Goal: Information Seeking & Learning: Learn about a topic

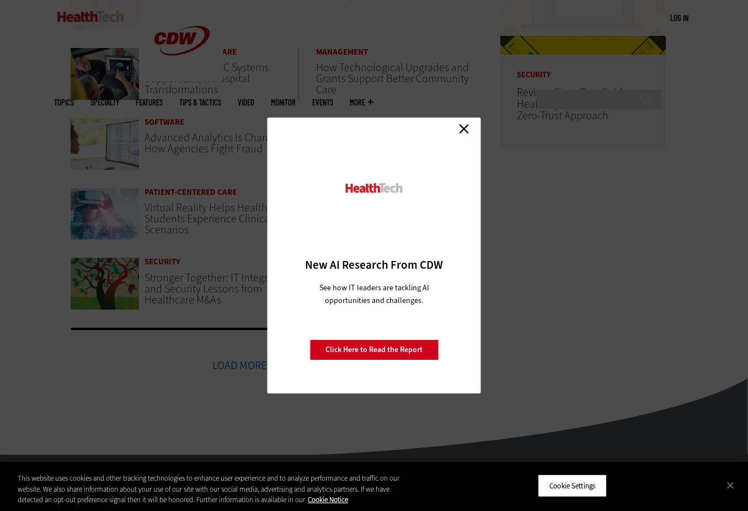
scroll to position [650, 0]
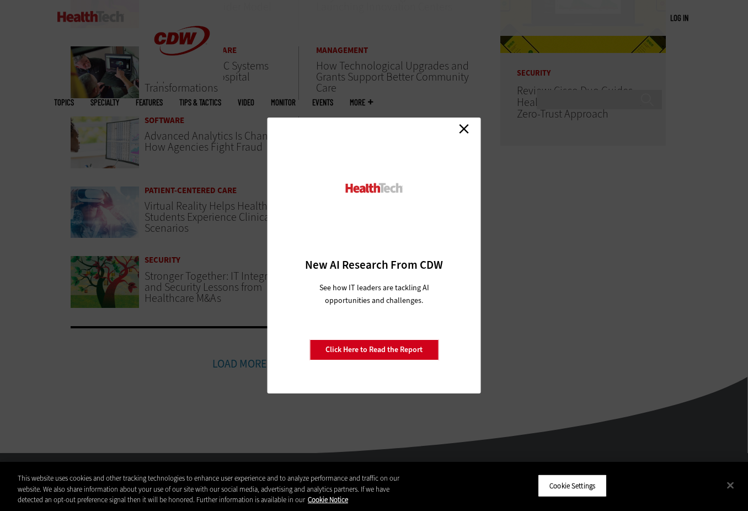
click at [457, 131] on link "Close" at bounding box center [464, 128] width 17 height 17
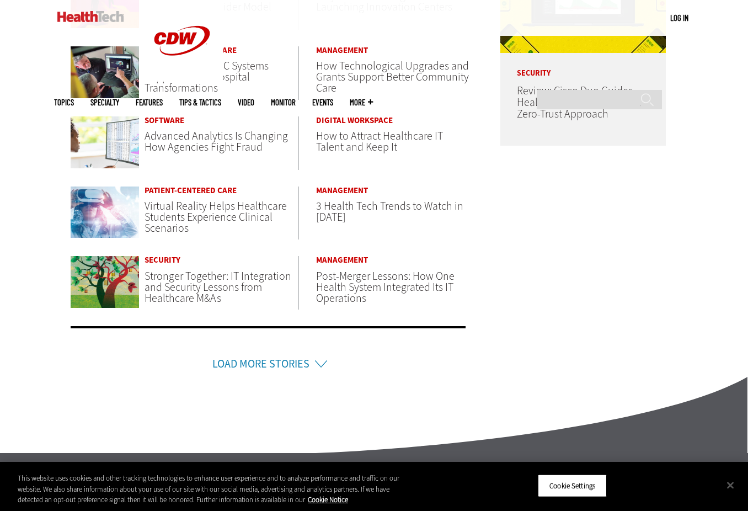
click at [254, 366] on link "Load More Stories" at bounding box center [260, 363] width 97 height 15
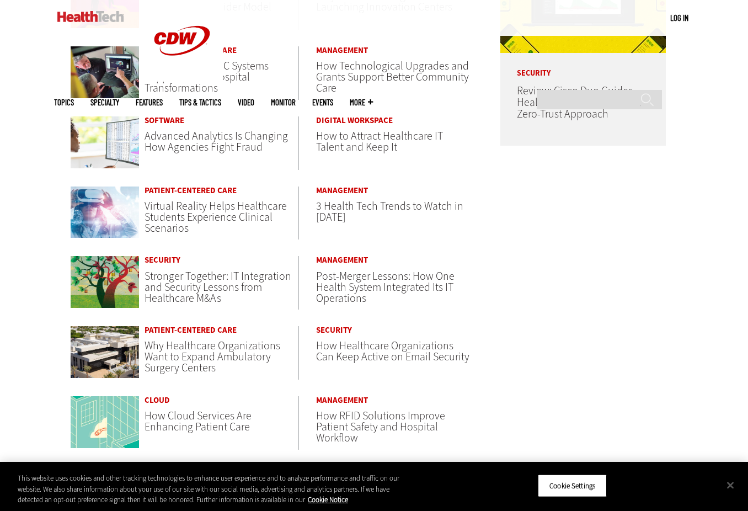
click at [315, 362] on div "Security How Healthcare Organizations Can Keep Active on Email Security" at bounding box center [390, 344] width 160 height 36
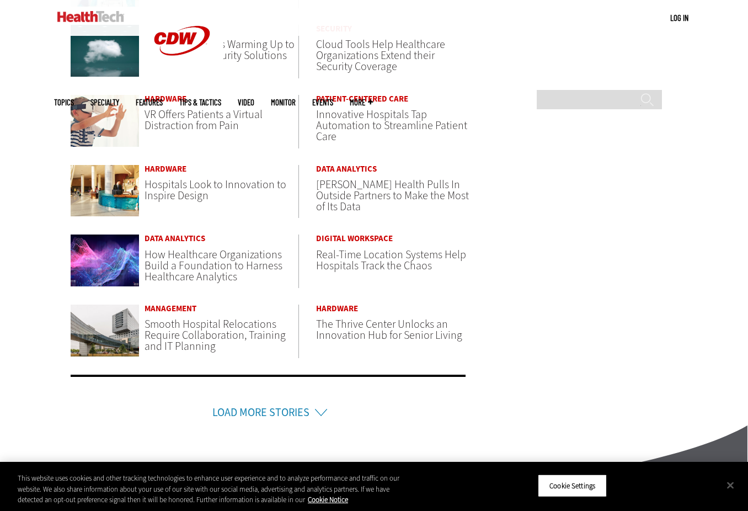
scroll to position [1301, 0]
click at [297, 416] on link "Load More Stories" at bounding box center [260, 411] width 97 height 15
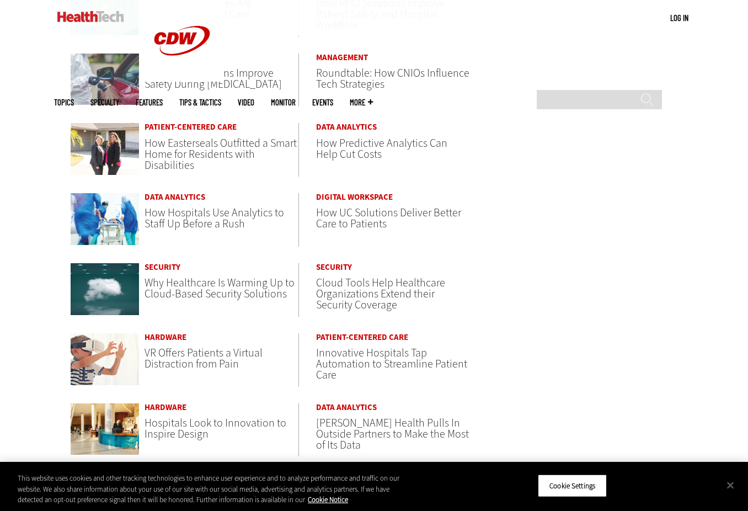
scroll to position [1060, 0]
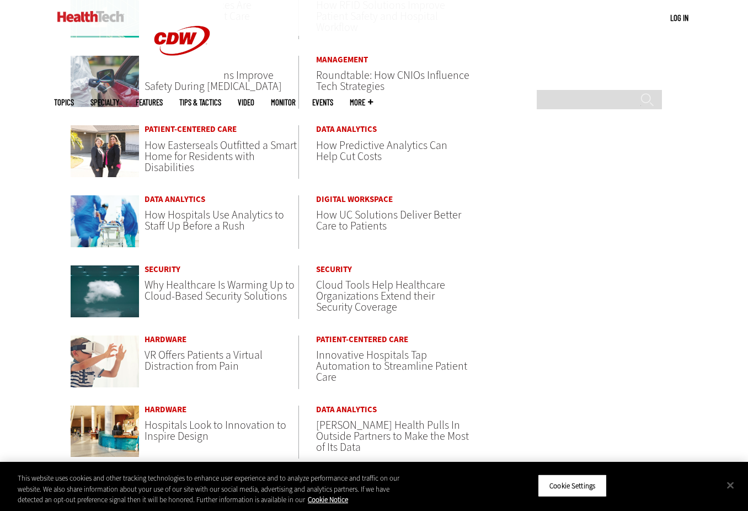
click at [344, 222] on span "How UC Solutions Deliver Better Care to Patients" at bounding box center [388, 220] width 145 height 26
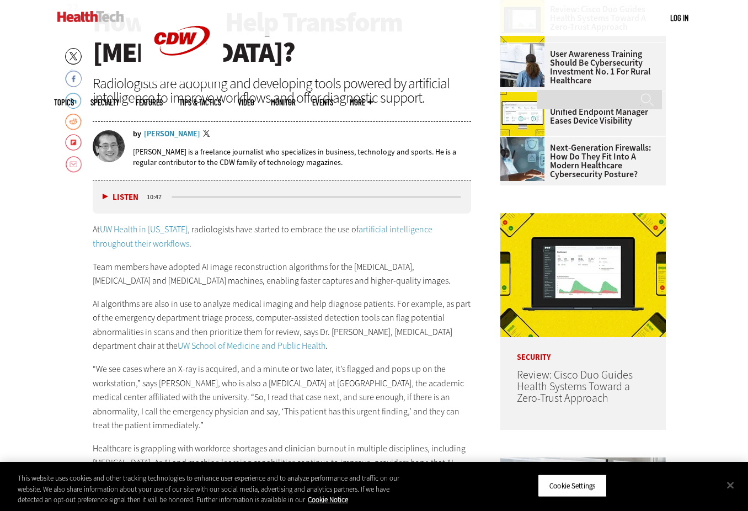
scroll to position [409, 0]
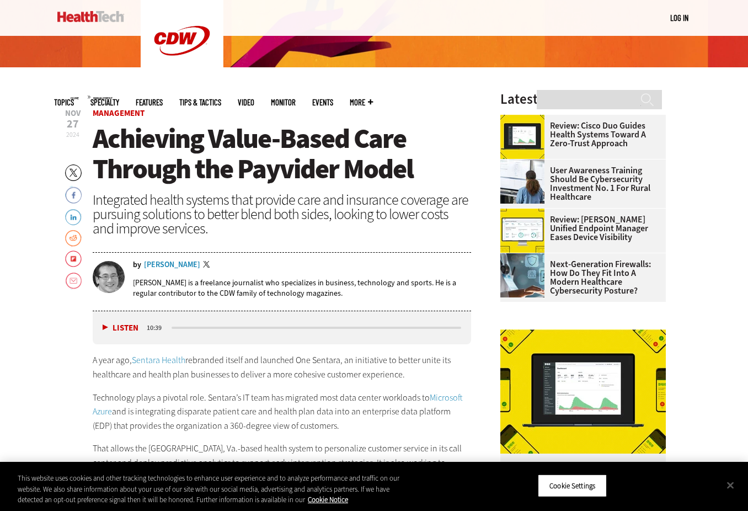
scroll to position [293, 0]
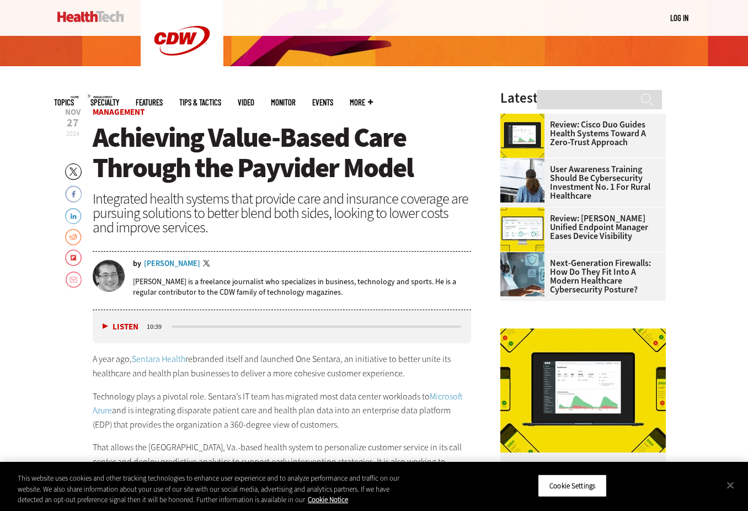
click at [281, 368] on p "A year ago, Sentara Health rebranded itself and launched One Sentara, an initia…" at bounding box center [282, 366] width 378 height 28
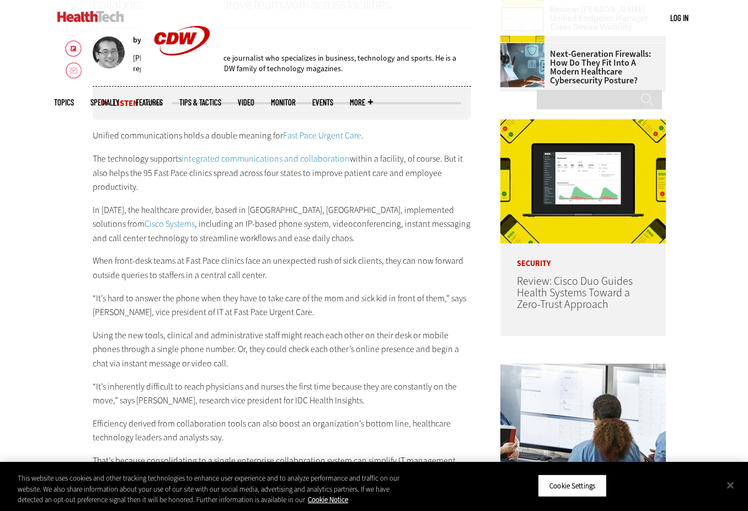
scroll to position [503, 0]
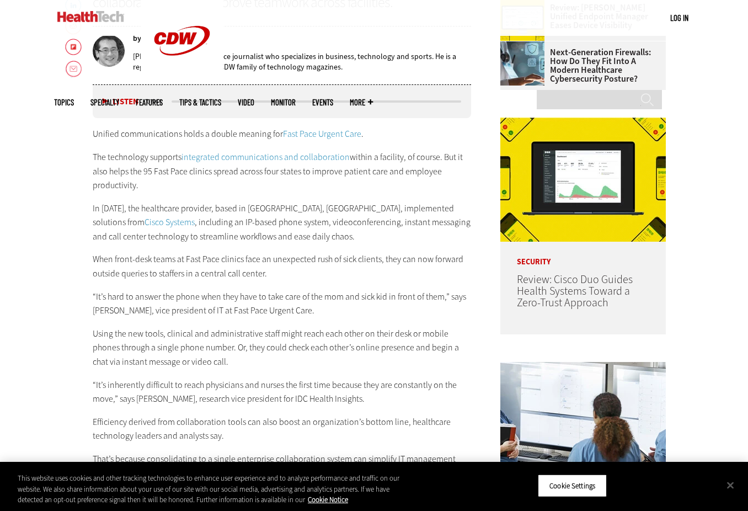
click at [313, 293] on p "“It’s hard to answer the phone when they have to take care of the mom and sick …" at bounding box center [282, 304] width 378 height 28
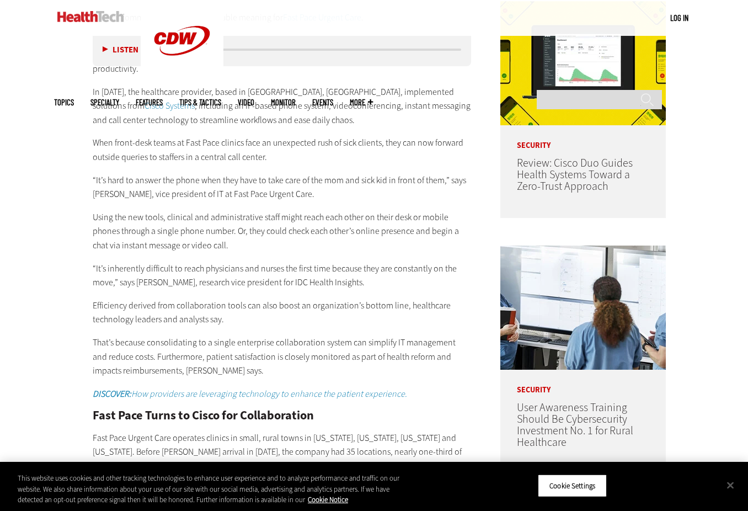
scroll to position [601, 0]
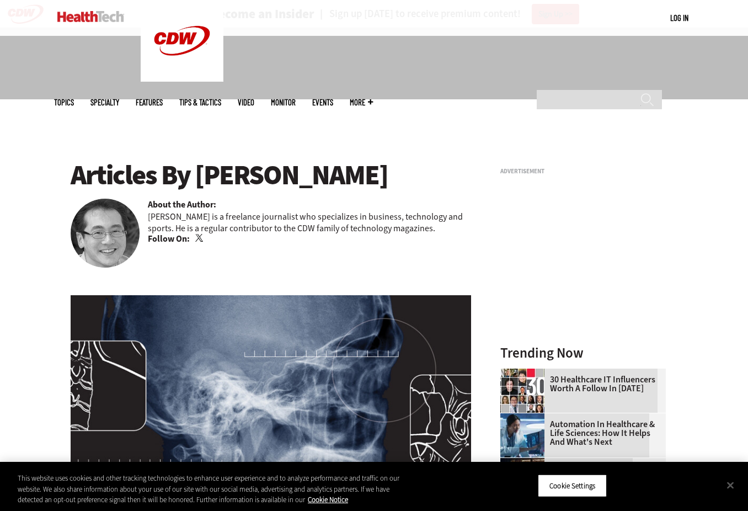
scroll to position [482, 0]
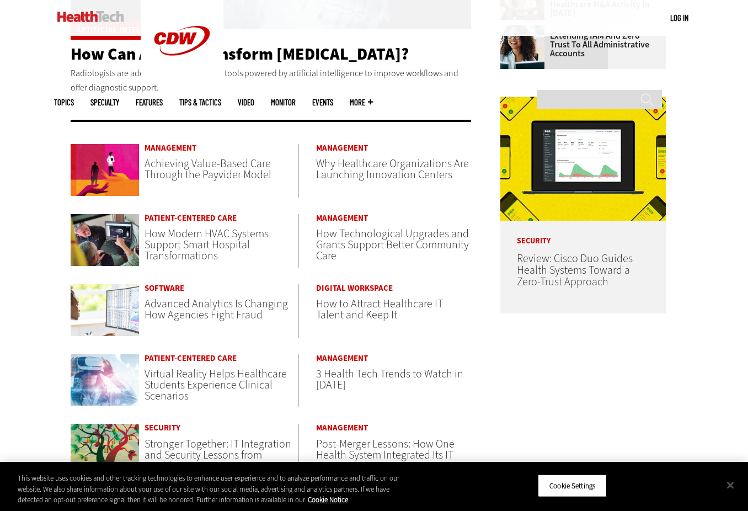
click at [210, 237] on span "How Modern HVAC Systems Support Smart Hospital Transformations" at bounding box center [206, 244] width 124 height 37
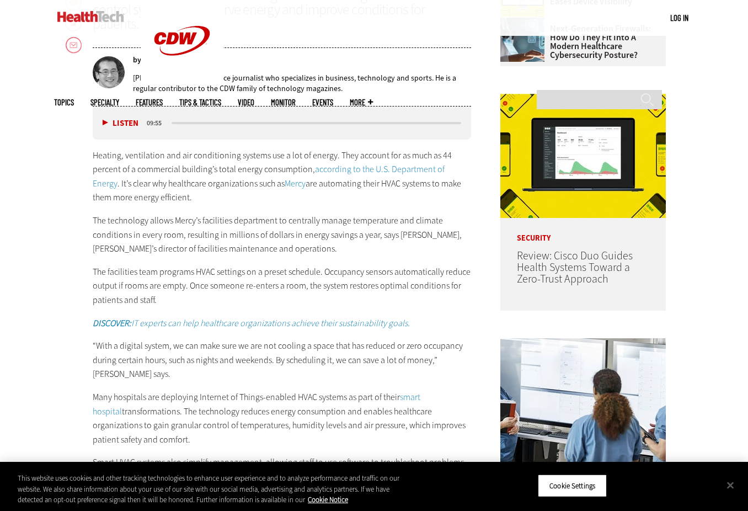
scroll to position [547, 0]
